Goal: Complete application form

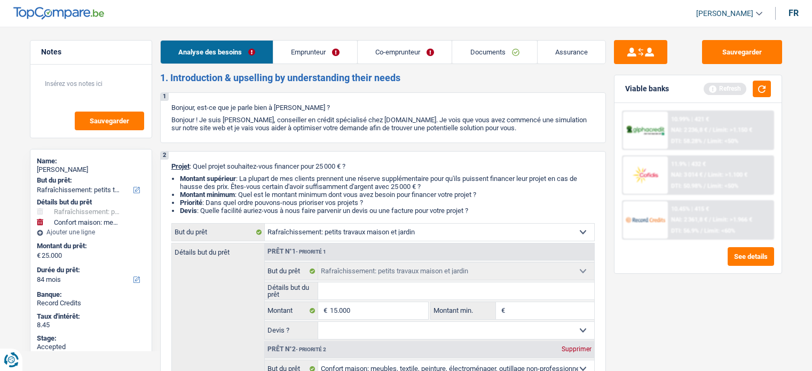
select select "houseOrGarden"
select select "household"
select select "84"
select select "houseOrGarden"
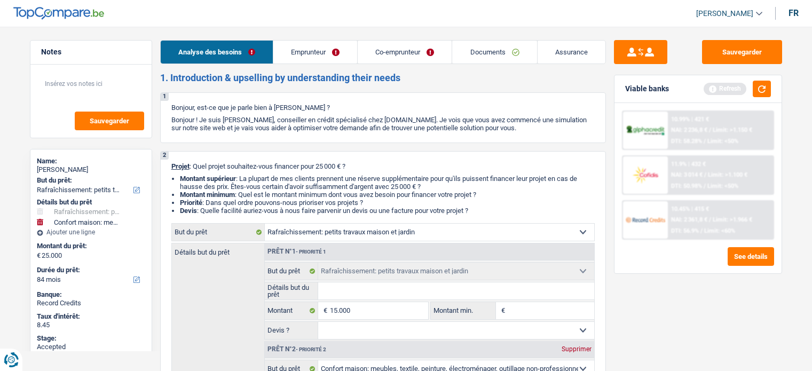
select select "houseOrGarden"
select select "household"
select select "false"
select select "84"
select select "publicEmployee"
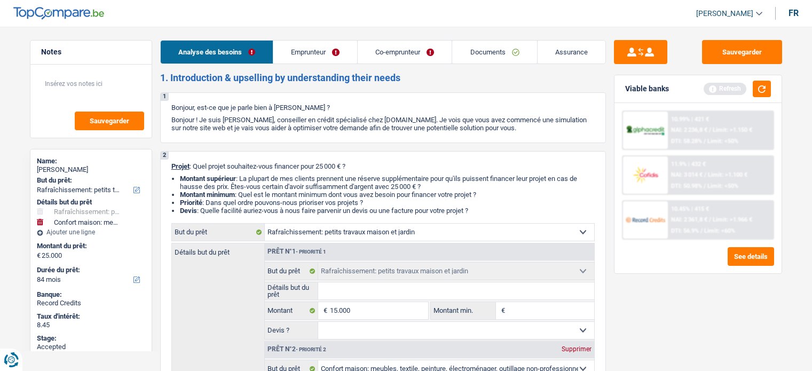
select select "worker"
select select "familyAllowances"
select select "netSalary"
select select "mealVouchers"
select select "netSalary"
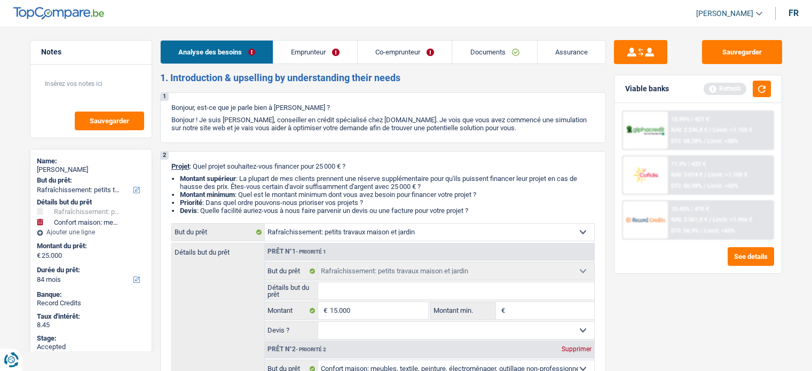
select select "mealVouchers"
select select "rents"
select select "mortgage"
select select "300"
select select "carLoan"
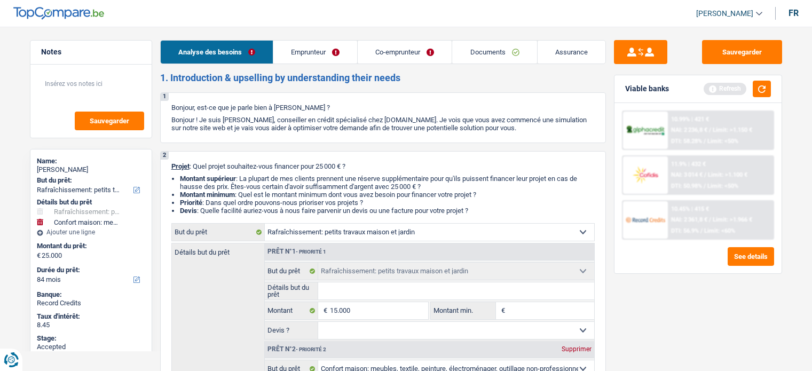
select select "60"
select select "cardOrCredit"
select select "houseOrGarden"
select select "household"
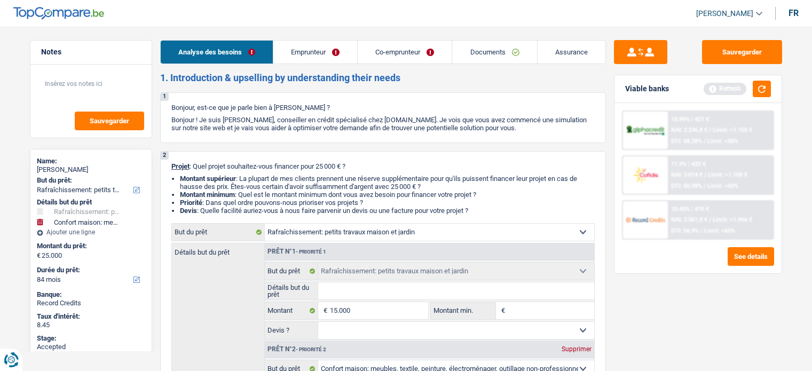
select select "false"
select select "84"
click at [764, 86] on button "button" at bounding box center [762, 89] width 18 height 17
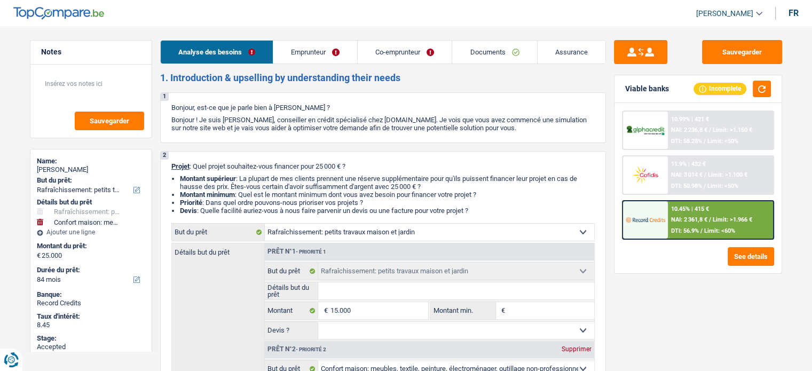
click at [310, 49] on link "Emprunteur" at bounding box center [315, 52] width 84 height 23
